Goal: Task Accomplishment & Management: Use online tool/utility

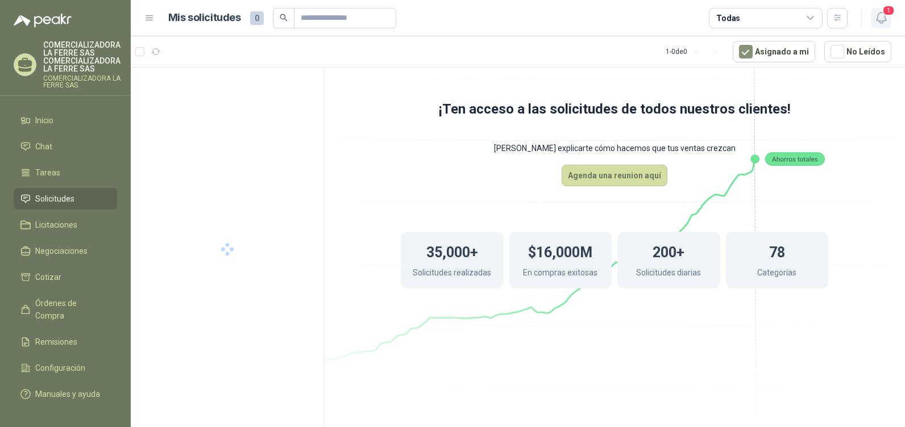
click at [887, 14] on span "1" at bounding box center [888, 10] width 13 height 11
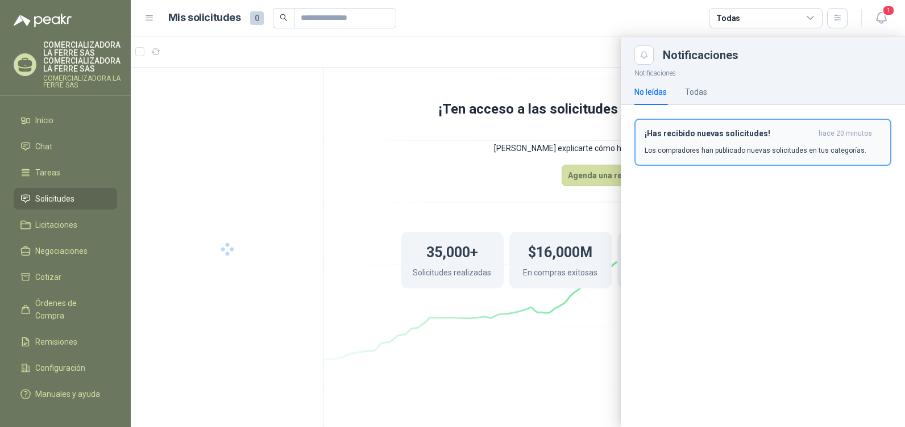
click at [713, 154] on p "Los compradores han publicado nuevas solicitudes en tus categorías." at bounding box center [755, 150] width 222 height 10
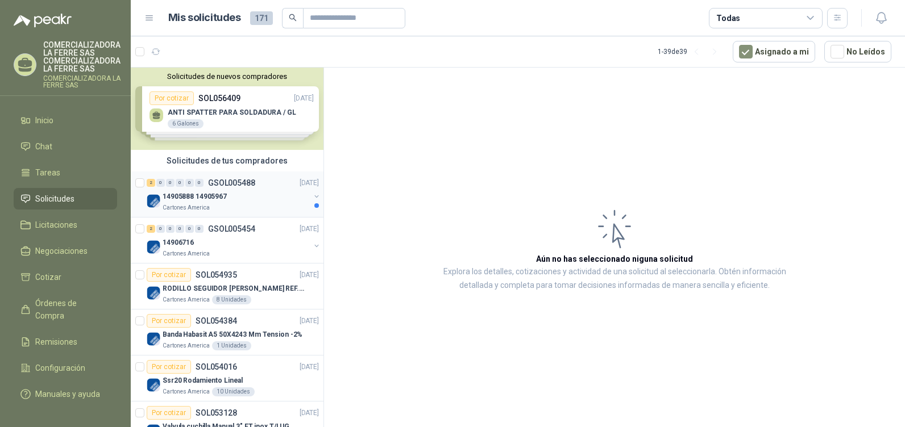
click at [187, 187] on div "2 0 0 0 0 0 GSOL005488 [DATE]" at bounding box center [234, 183] width 174 height 14
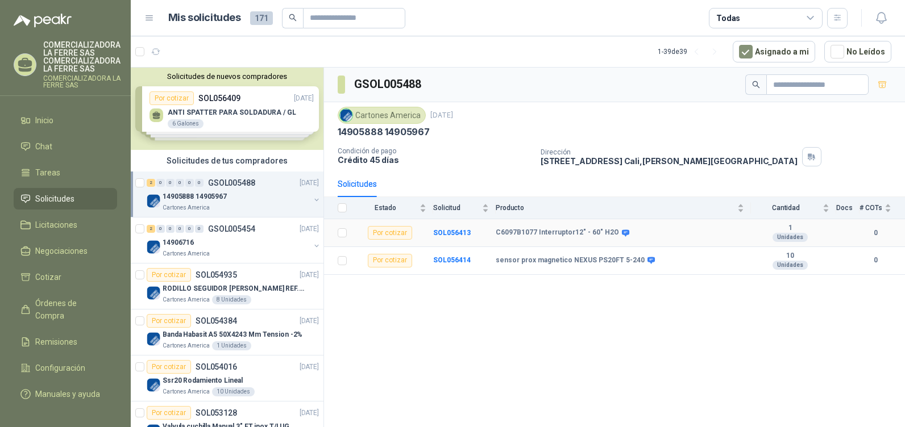
click at [621, 234] on icon at bounding box center [625, 233] width 9 height 9
click at [332, 236] on td at bounding box center [339, 233] width 30 height 28
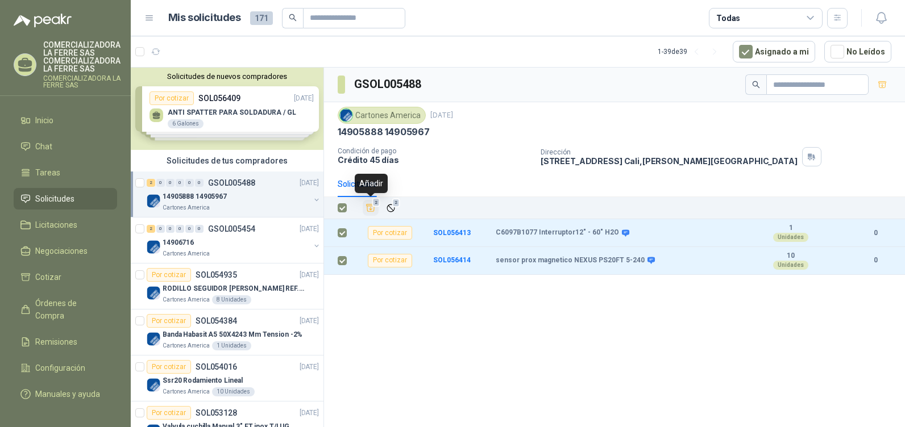
click at [377, 204] on span "2" at bounding box center [376, 202] width 8 height 9
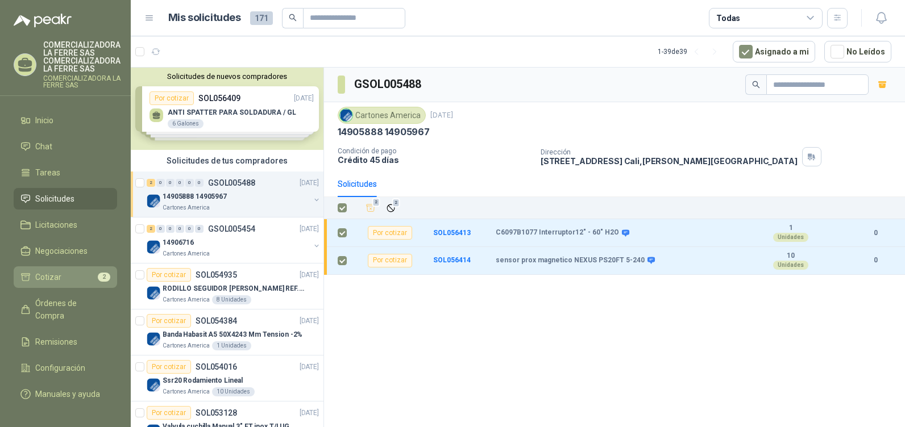
click at [103, 274] on span "2" at bounding box center [104, 277] width 13 height 9
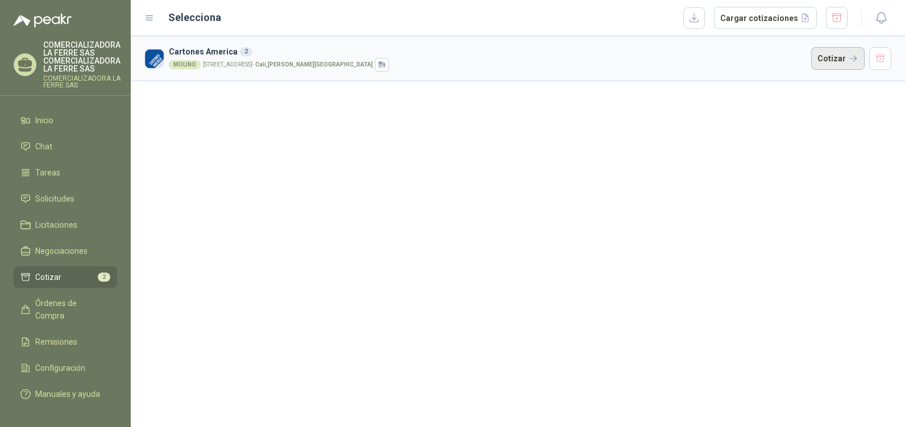
click at [840, 60] on button "Cotizar" at bounding box center [837, 58] width 53 height 23
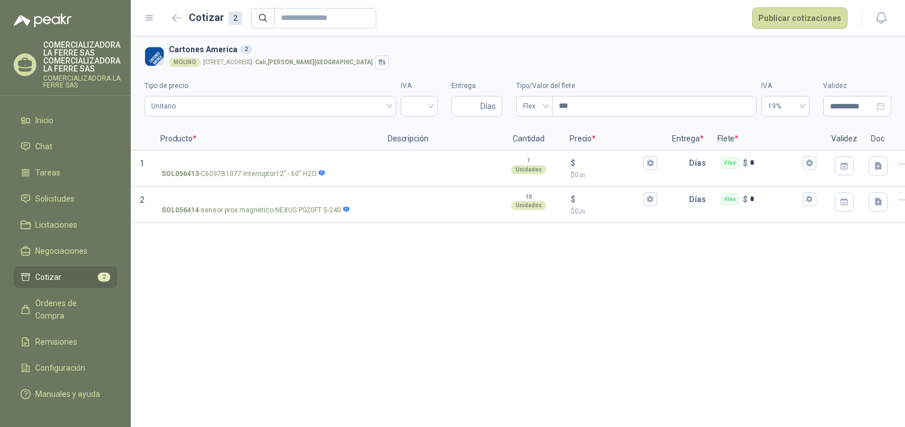
click at [72, 281] on li "Cotizar 2" at bounding box center [65, 277] width 90 height 13
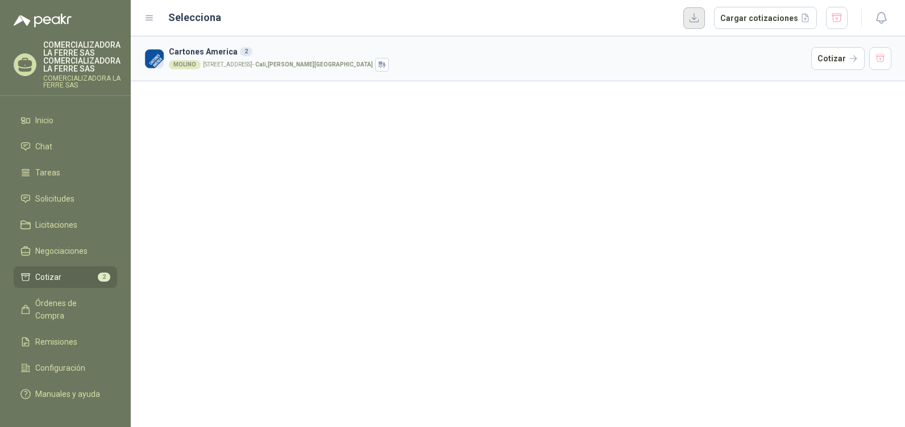
click at [696, 18] on button "button" at bounding box center [694, 18] width 22 height 22
click at [884, 61] on button "button" at bounding box center [880, 58] width 23 height 23
